Goal: Information Seeking & Learning: Check status

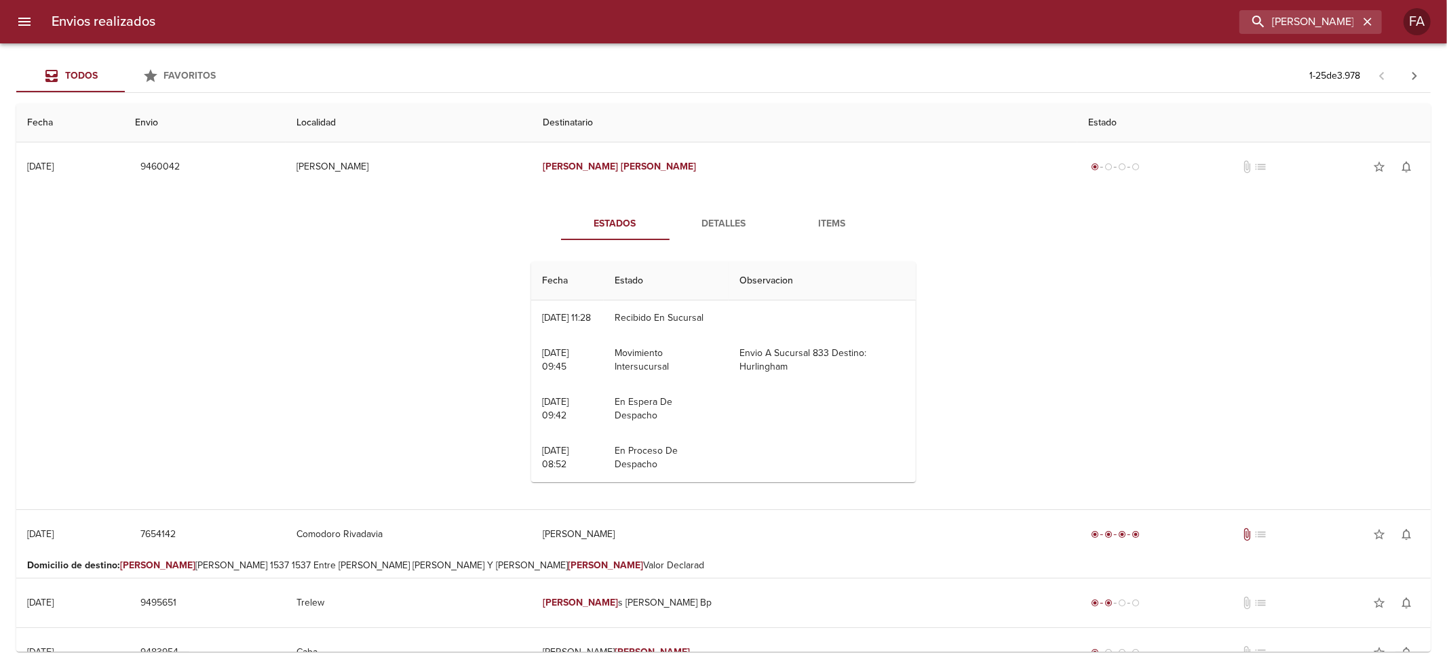
click at [1274, 28] on input "[PERSON_NAME]" at bounding box center [1299, 22] width 119 height 24
type input "[PERSON_NAME]"
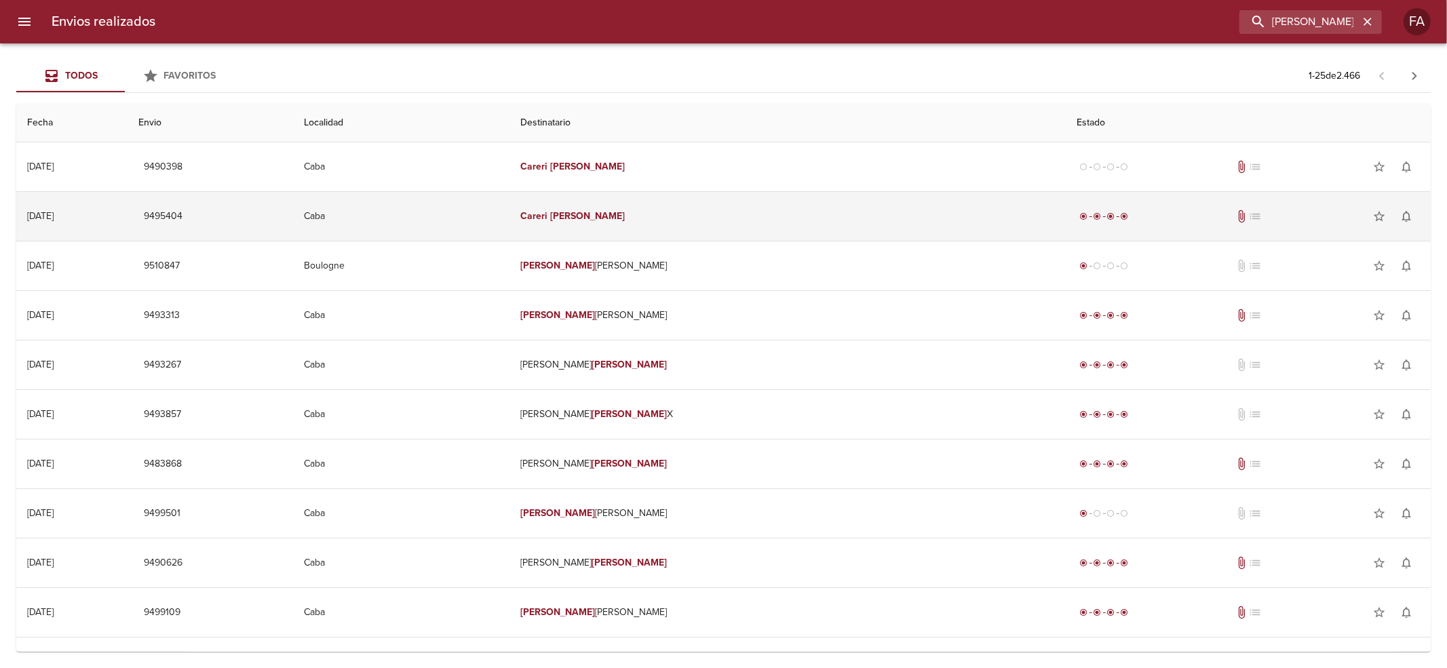
click at [510, 216] on td "Caba" at bounding box center [401, 216] width 216 height 49
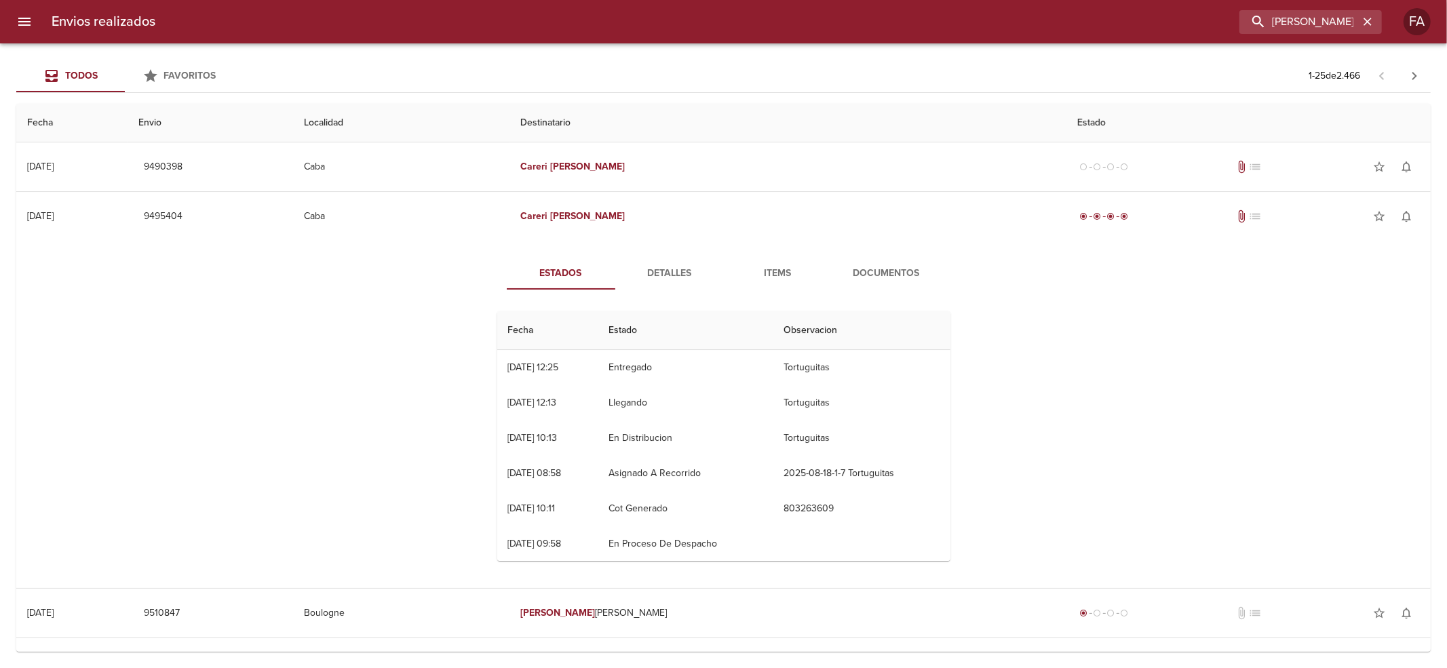
click at [643, 286] on button "Detalles" at bounding box center [669, 273] width 109 height 33
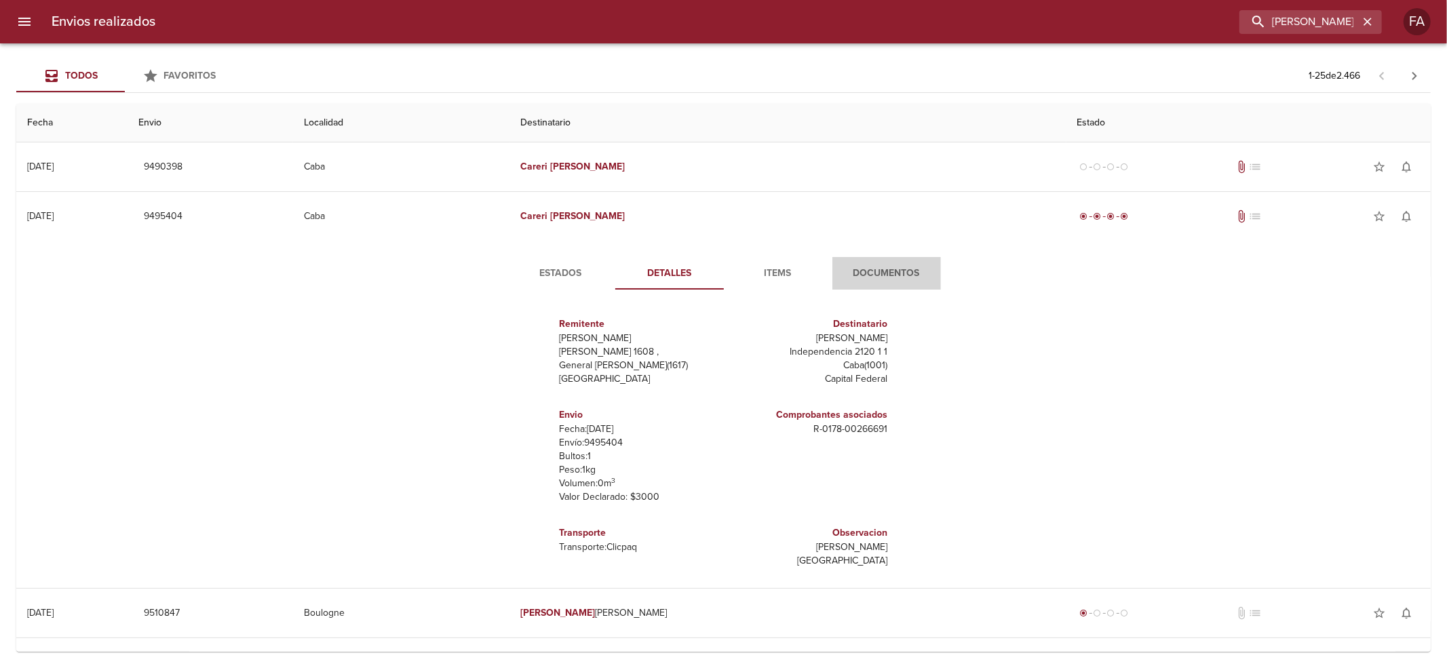
click at [888, 275] on span "Documentos" at bounding box center [887, 273] width 92 height 17
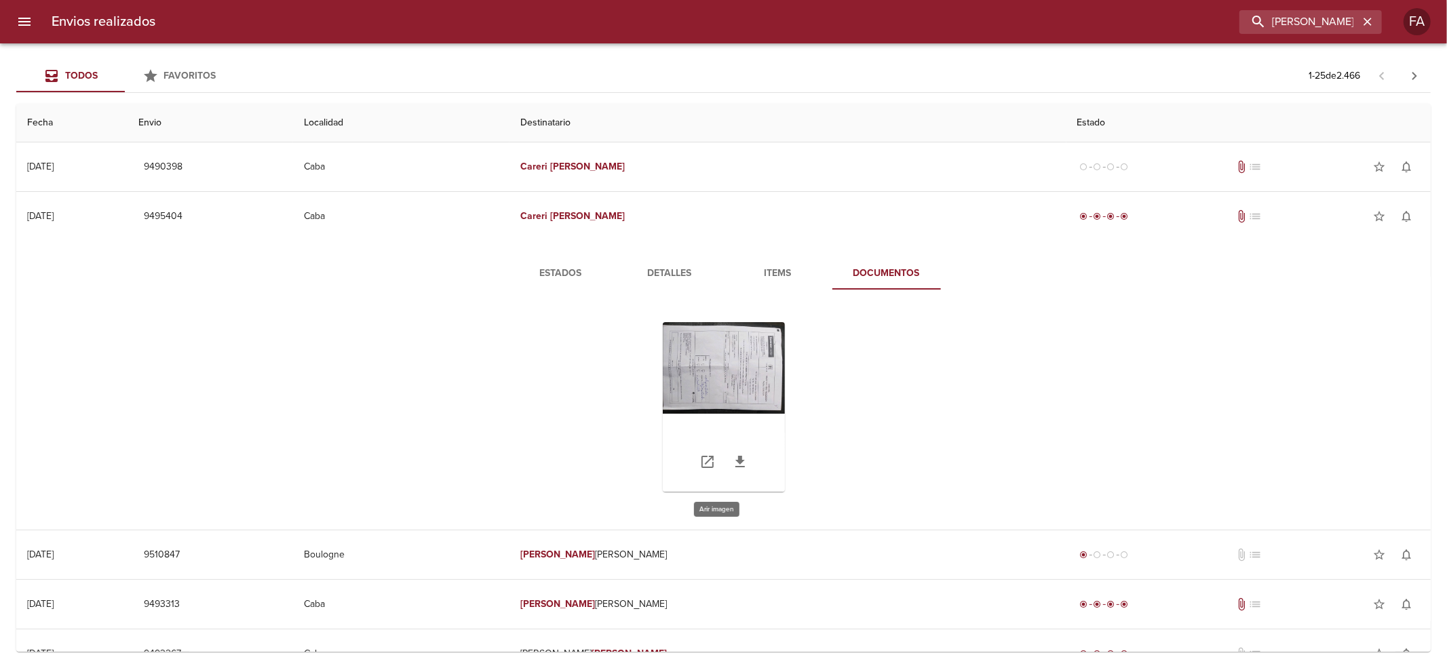
click at [725, 394] on div "Tabla de envíos del cliente" at bounding box center [724, 407] width 122 height 170
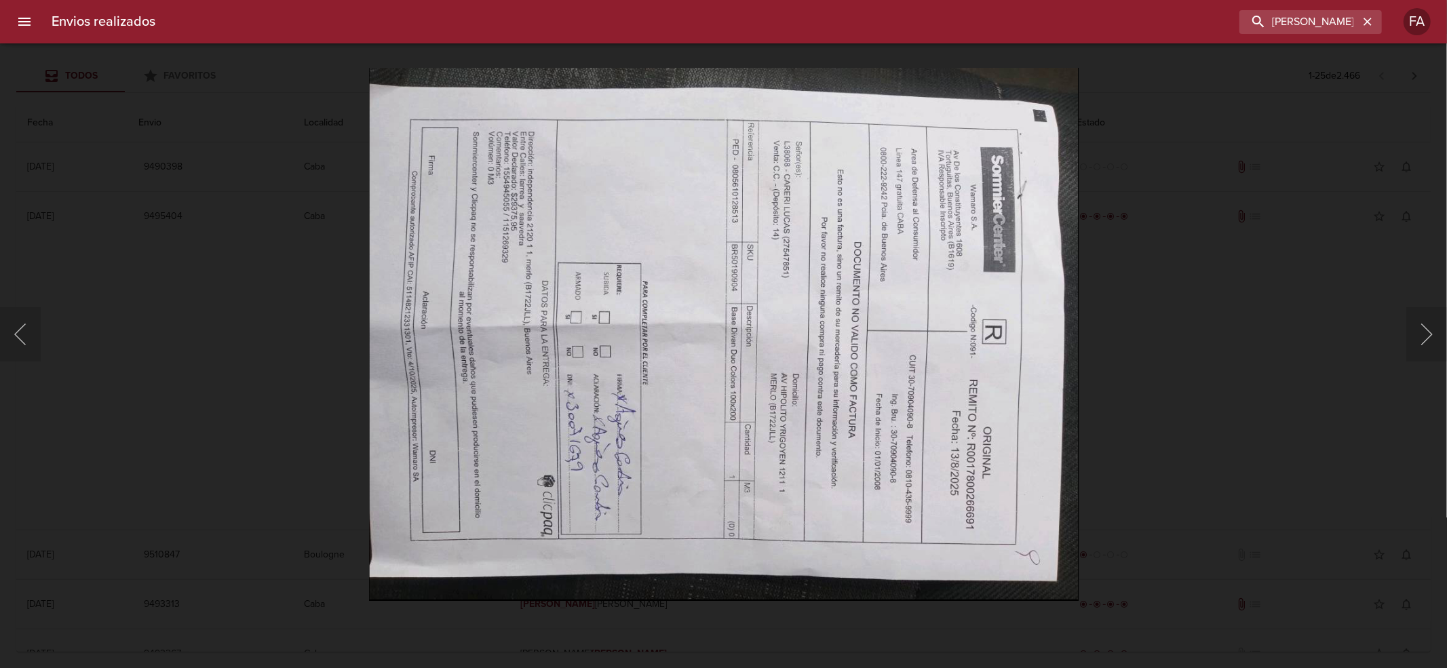
click at [1073, 343] on img "Lightbox" at bounding box center [723, 334] width 710 height 533
drag, startPoint x: 1312, startPoint y: 235, endPoint x: 1032, endPoint y: 217, distance: 280.1
click at [1305, 235] on div "Lightbox" at bounding box center [723, 334] width 1447 height 668
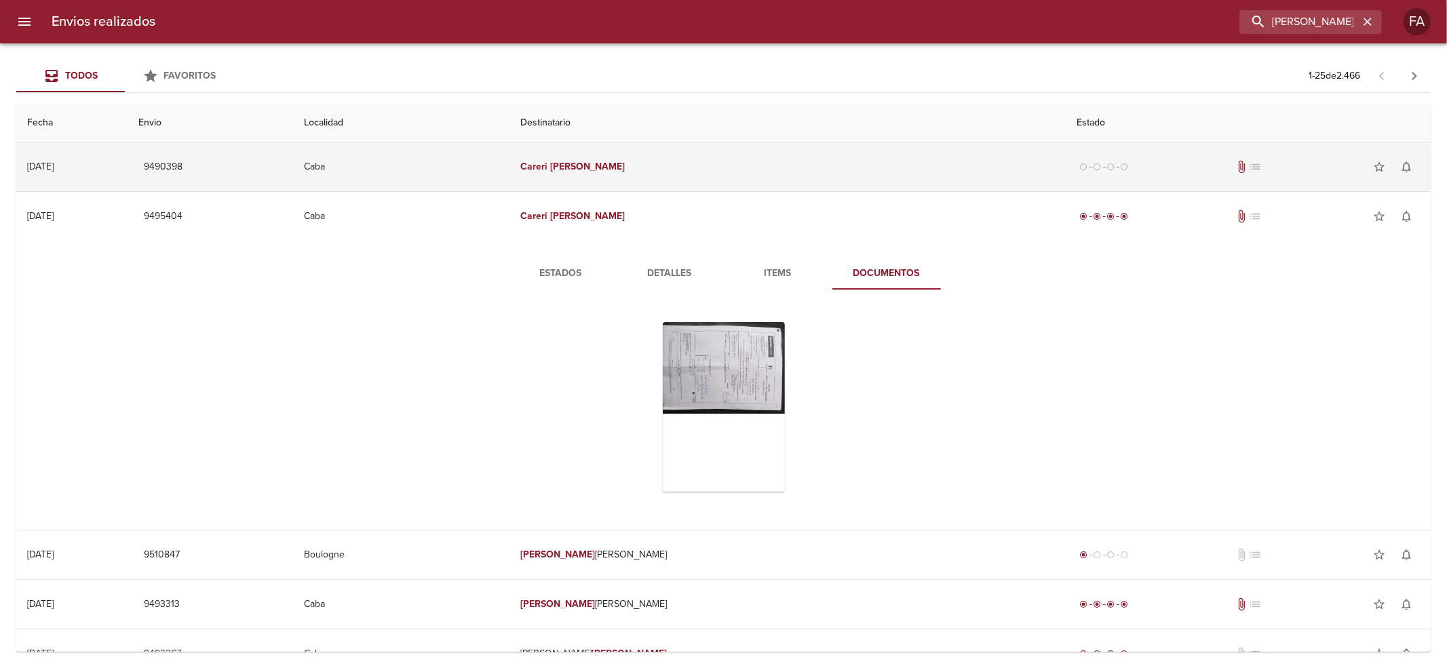
click at [837, 164] on td "[PERSON_NAME]" at bounding box center [788, 166] width 557 height 49
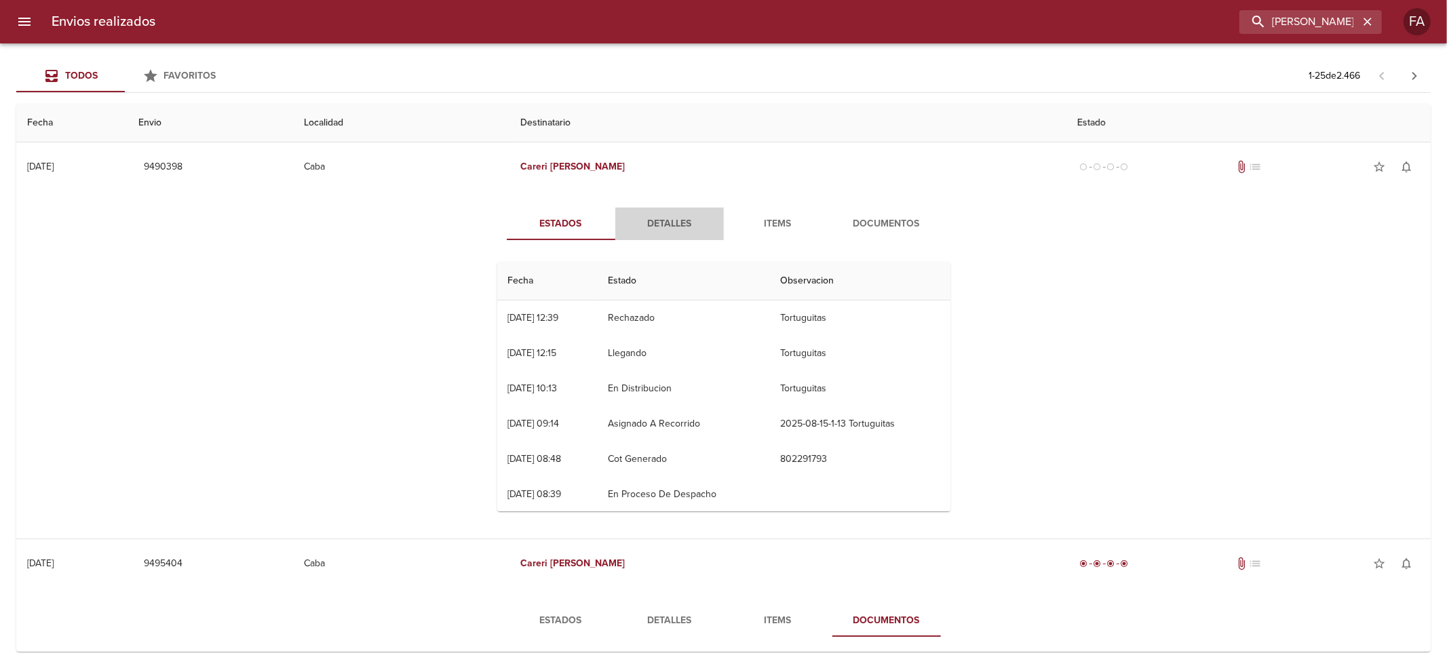
click at [671, 231] on span "Detalles" at bounding box center [670, 224] width 92 height 17
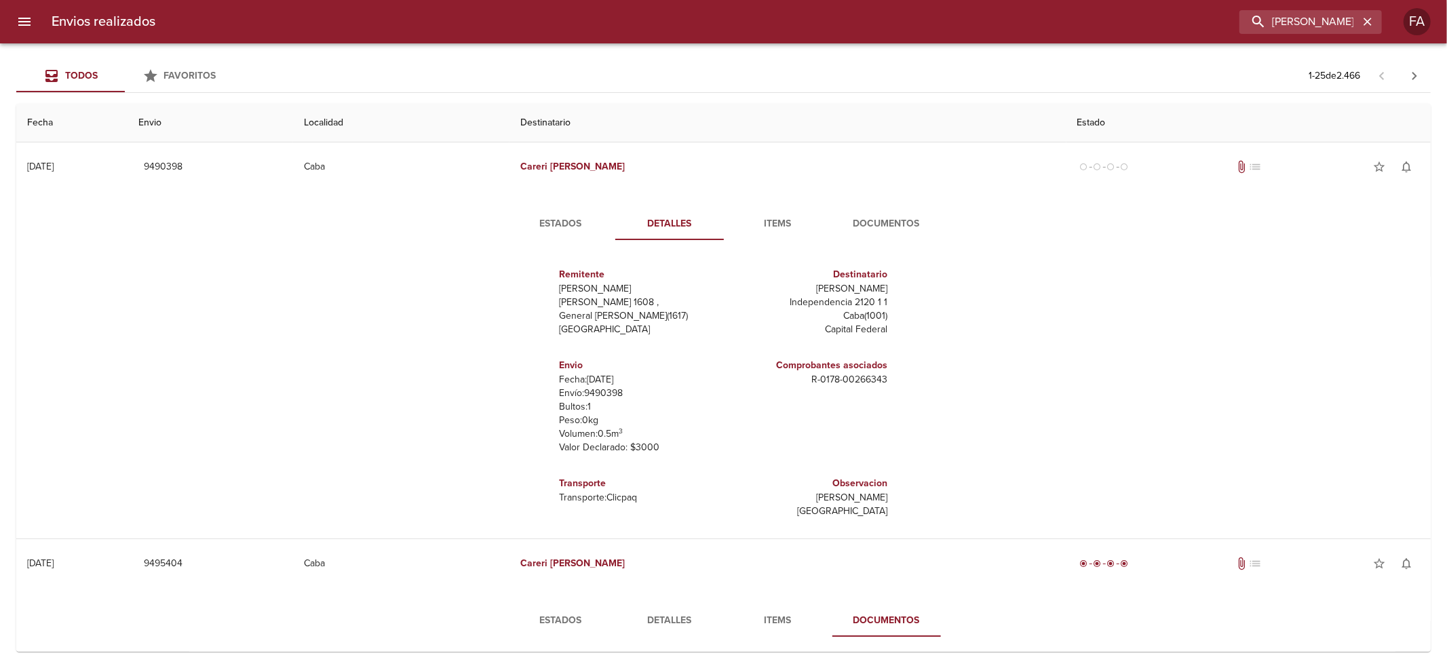
click at [891, 229] on span "Documentos" at bounding box center [887, 224] width 92 height 17
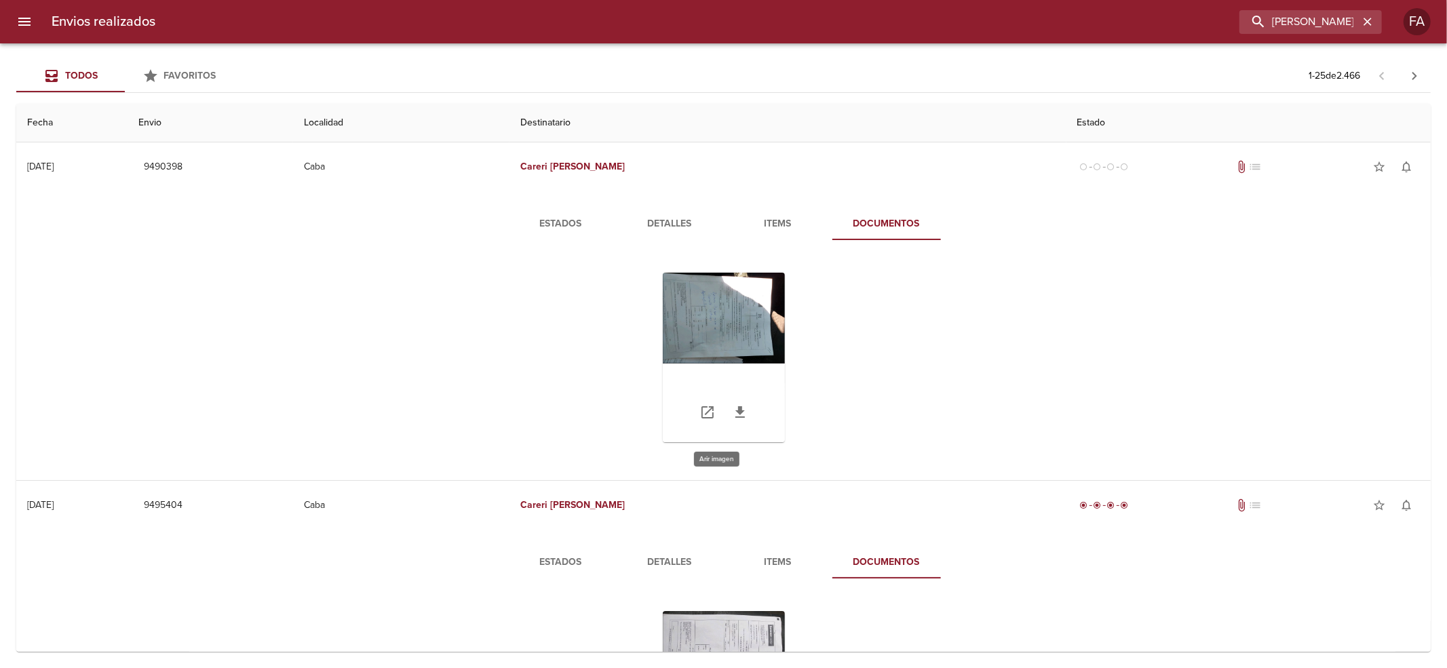
click at [726, 347] on div "Tabla de envíos del cliente" at bounding box center [724, 358] width 122 height 170
